Goal: Task Accomplishment & Management: Manage account settings

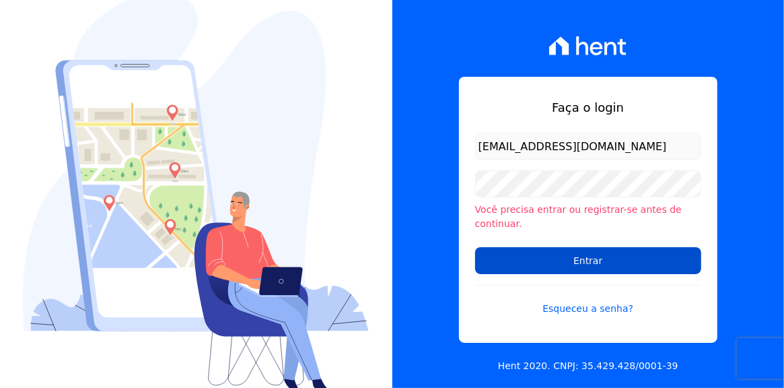
type input "[EMAIL_ADDRESS][DOMAIN_NAME]"
click at [585, 256] on input "Entrar" at bounding box center [588, 260] width 226 height 27
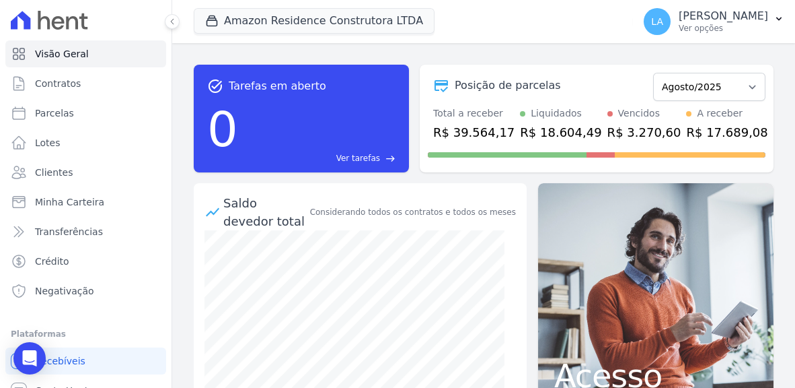
scroll to position [87, 0]
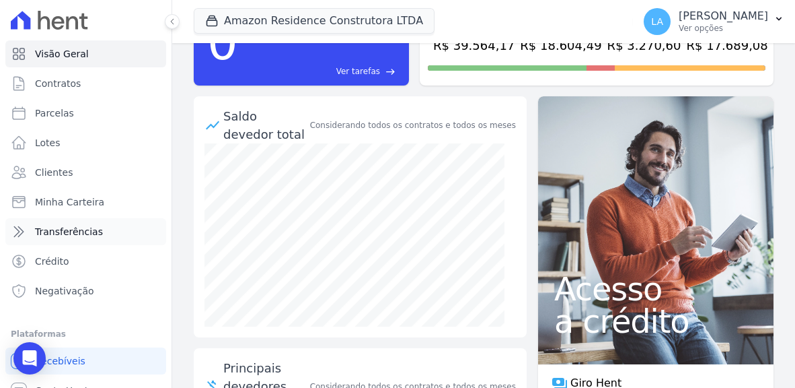
click at [73, 233] on span "Transferências" at bounding box center [69, 231] width 68 height 13
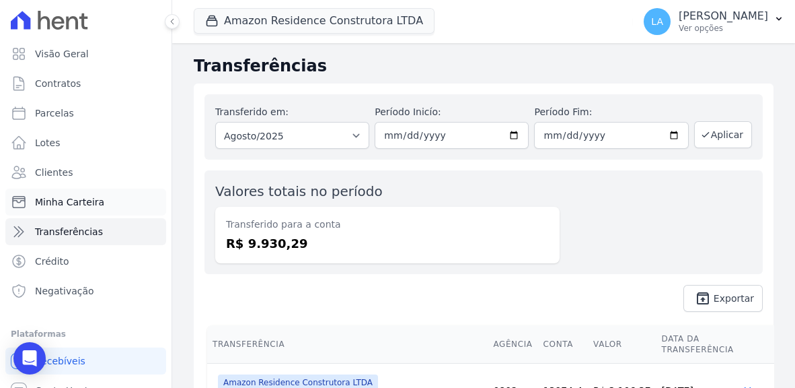
click at [65, 200] on span "Minha Carteira" at bounding box center [69, 201] width 69 height 13
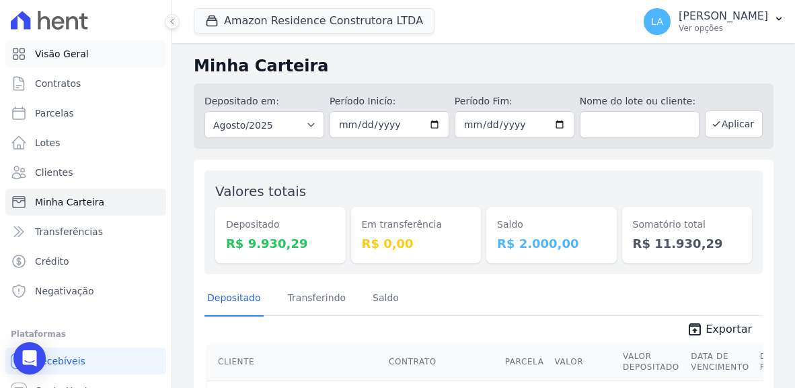
click at [51, 52] on span "Visão Geral" at bounding box center [62, 53] width 54 height 13
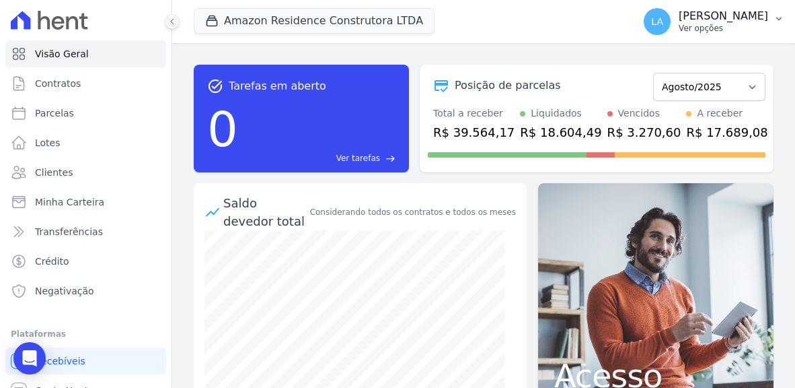
click at [780, 18] on icon "button" at bounding box center [778, 18] width 5 height 3
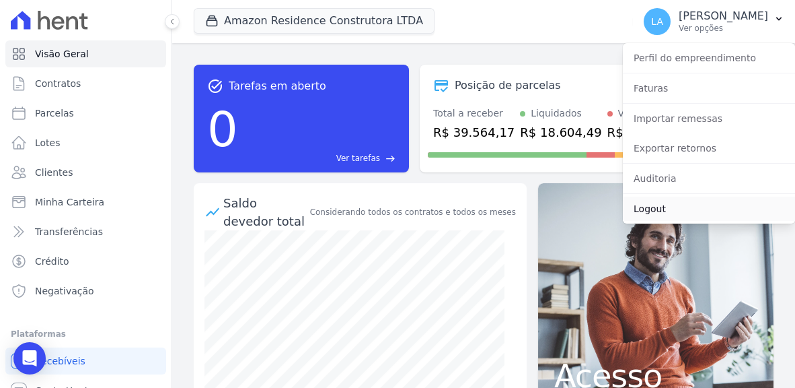
click at [651, 212] on link "Logout" at bounding box center [709, 208] width 172 height 24
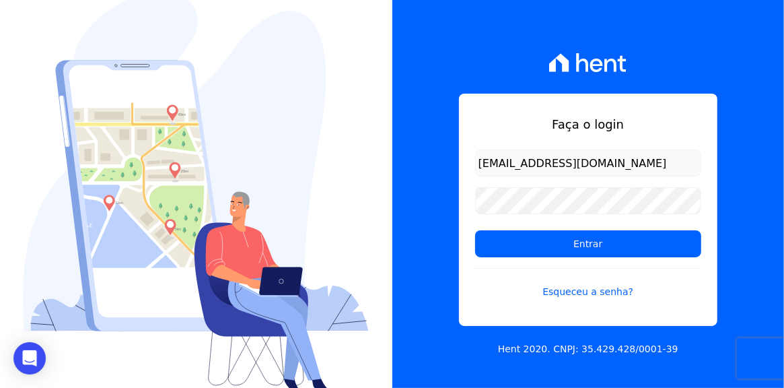
type input "[EMAIL_ADDRESS][DOMAIN_NAME]"
